Goal: Find specific page/section: Find specific page/section

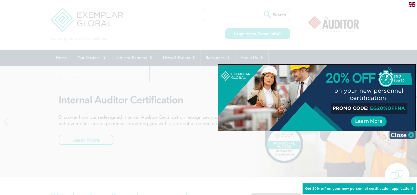
click at [404, 134] on img at bounding box center [403, 135] width 26 height 8
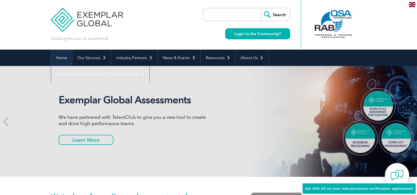
click at [59, 57] on link "Home" at bounding box center [61, 57] width 21 height 16
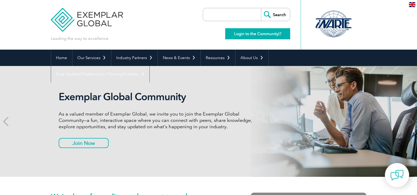
click at [250, 31] on link "Login to the Community" at bounding box center [257, 33] width 65 height 11
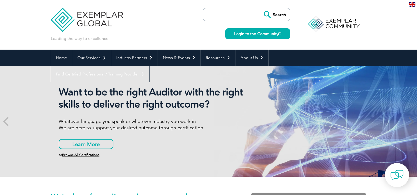
drag, startPoint x: 129, startPoint y: 125, endPoint x: 114, endPoint y: 125, distance: 15.0
drag, startPoint x: 114, startPoint y: 125, endPoint x: 67, endPoint y: 60, distance: 80.3
click at [67, 60] on link "Home" at bounding box center [61, 57] width 21 height 16
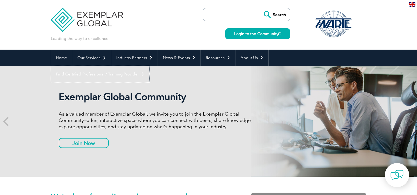
click at [150, 66] on link "Find Certified Professional / Training Provider" at bounding box center [100, 74] width 98 height 16
